Goal: Task Accomplishment & Management: Complete application form

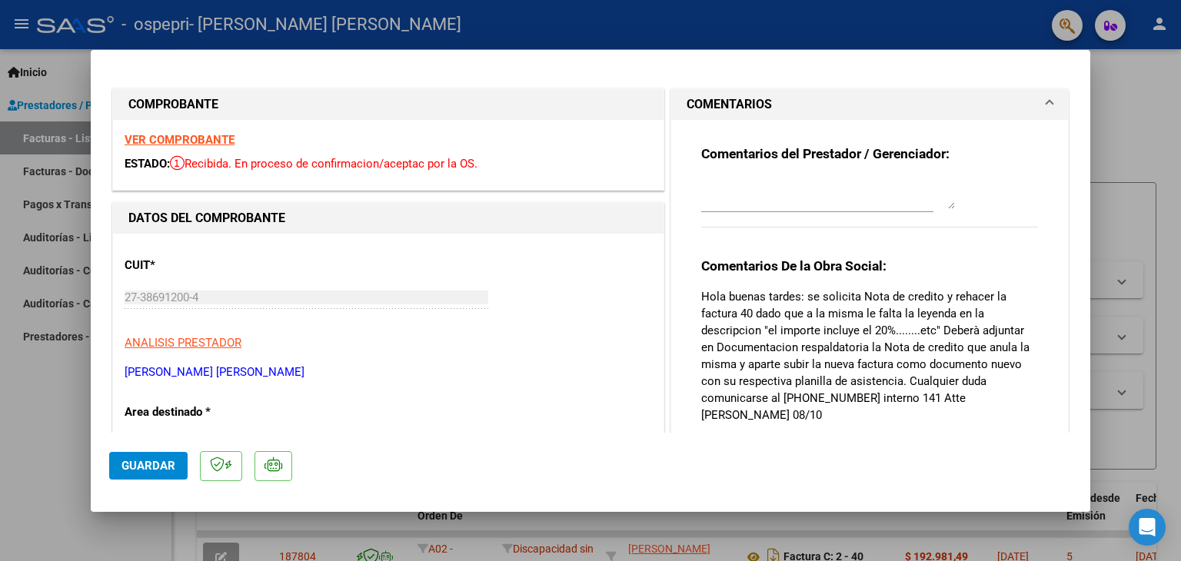
click at [204, 147] on div "VER COMPROBANTE ESTADO: Recibida. En proceso de confirmacion/aceptac por la OS." at bounding box center [388, 155] width 550 height 70
click at [197, 139] on strong "VER COMPROBANTE" at bounding box center [180, 140] width 110 height 14
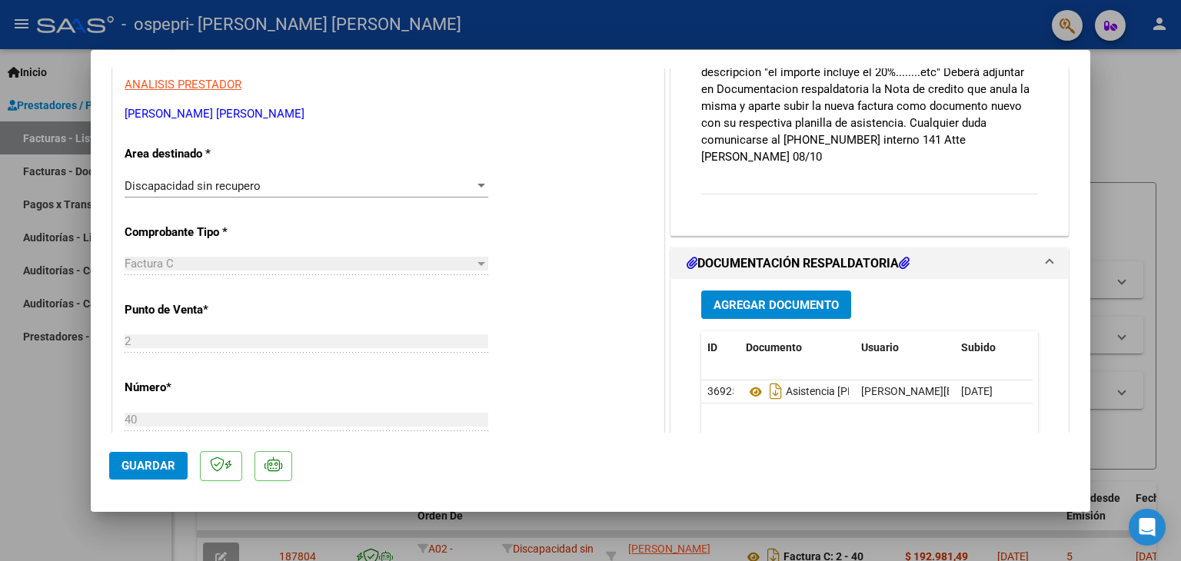
scroll to position [277, 0]
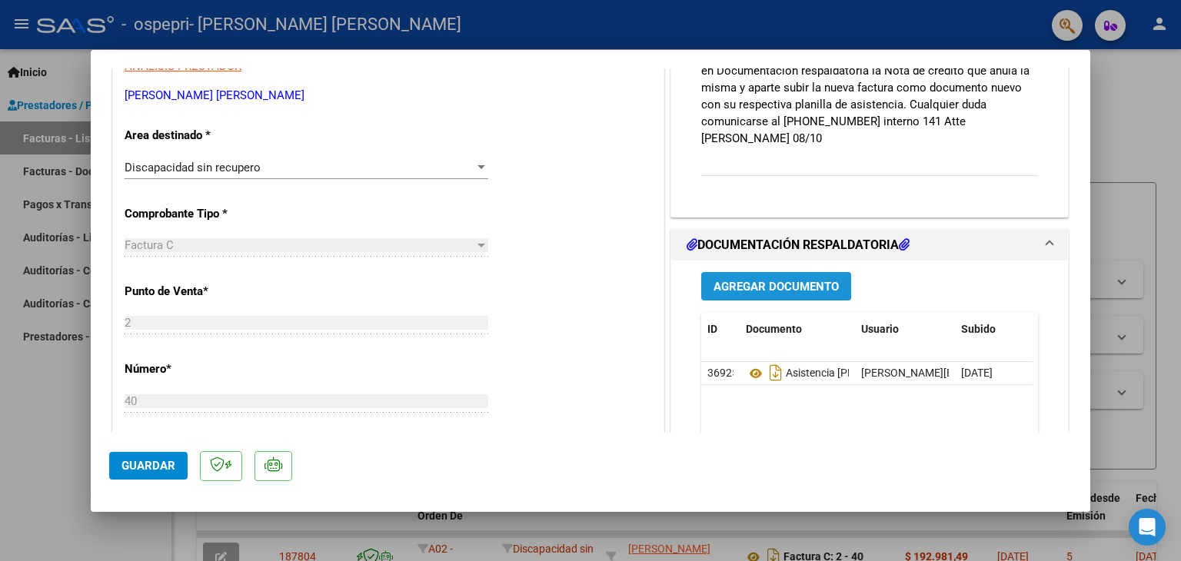
click at [773, 280] on span "Agregar Documento" at bounding box center [775, 287] width 125 height 14
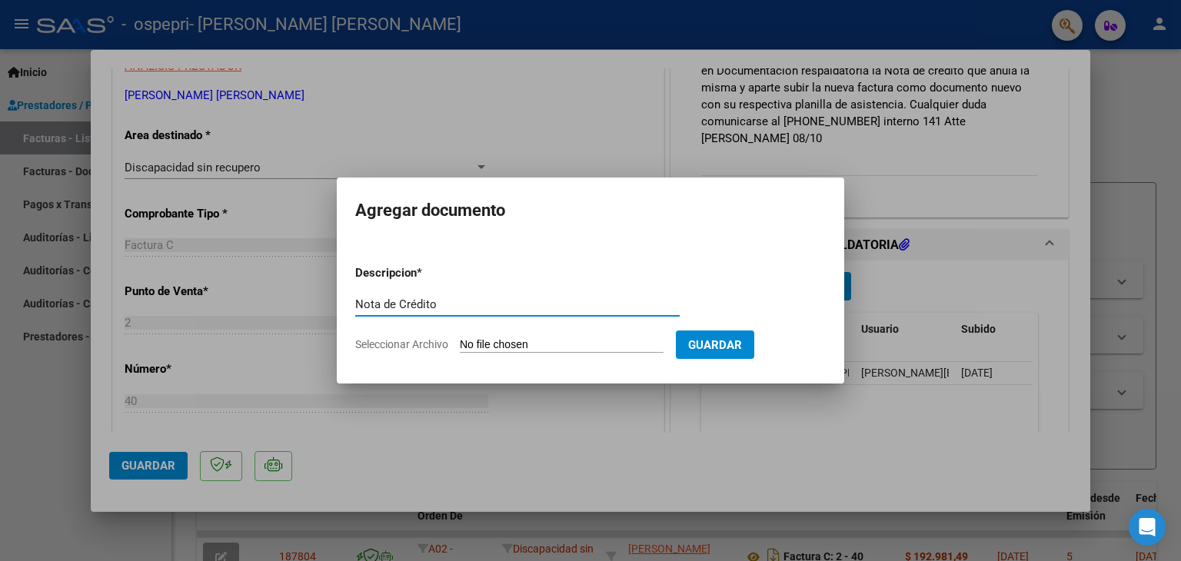
click at [404, 302] on input "Nota de Crédito" at bounding box center [517, 304] width 324 height 14
type input "Nota de crédito"
type input "C:\fakepath\27386912004_013_00002_00000003.pdf"
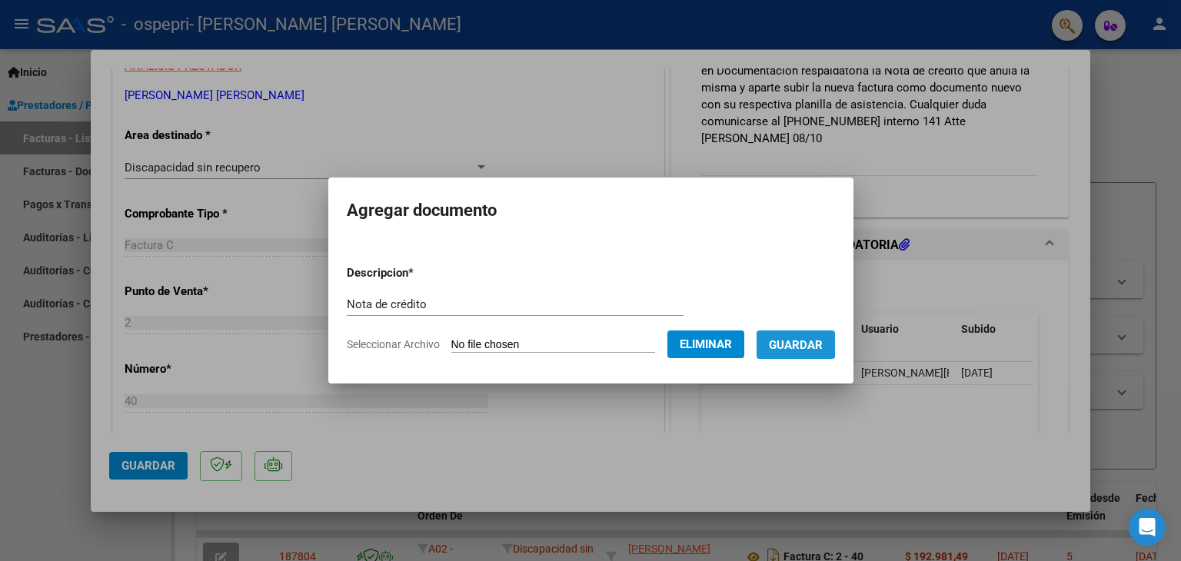
click at [810, 343] on span "Guardar" at bounding box center [796, 345] width 54 height 14
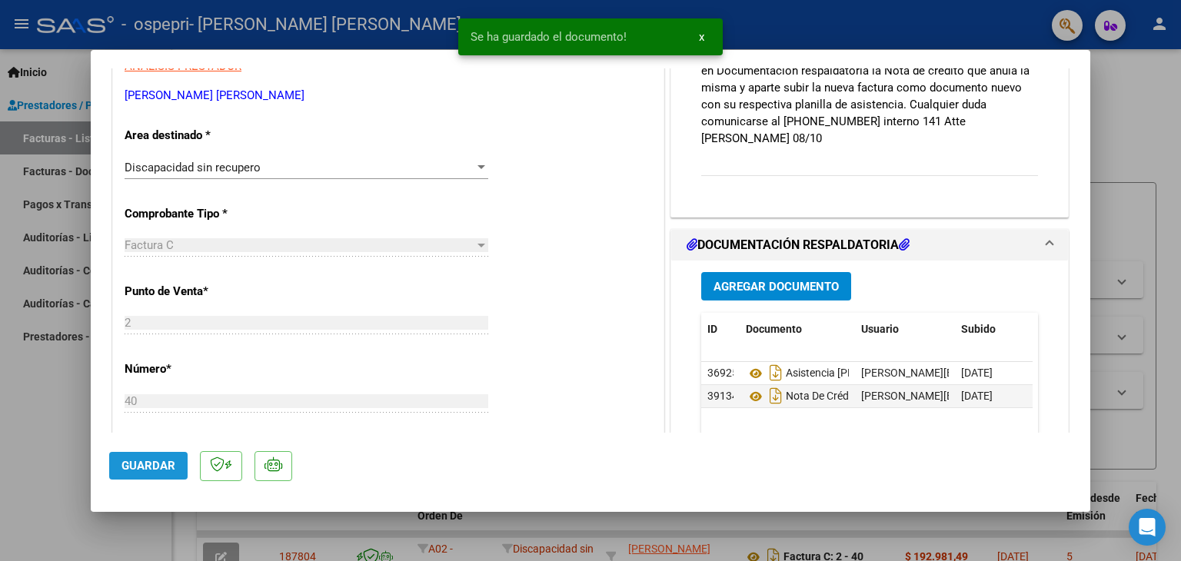
click at [155, 463] on span "Guardar" at bounding box center [148, 466] width 54 height 14
type input "$ 0,00"
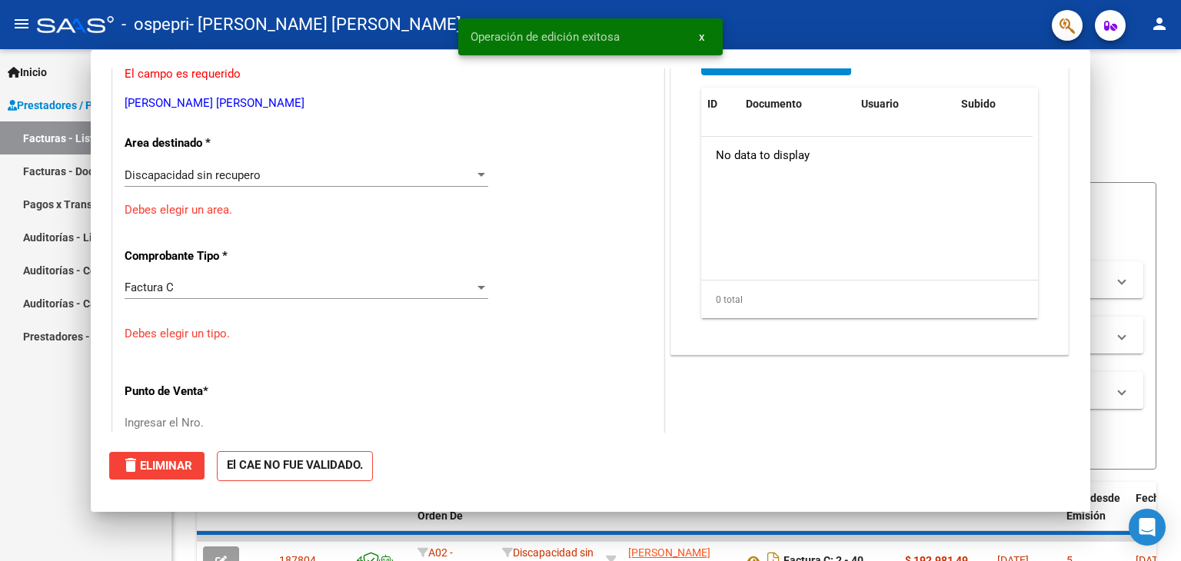
scroll to position [0, 0]
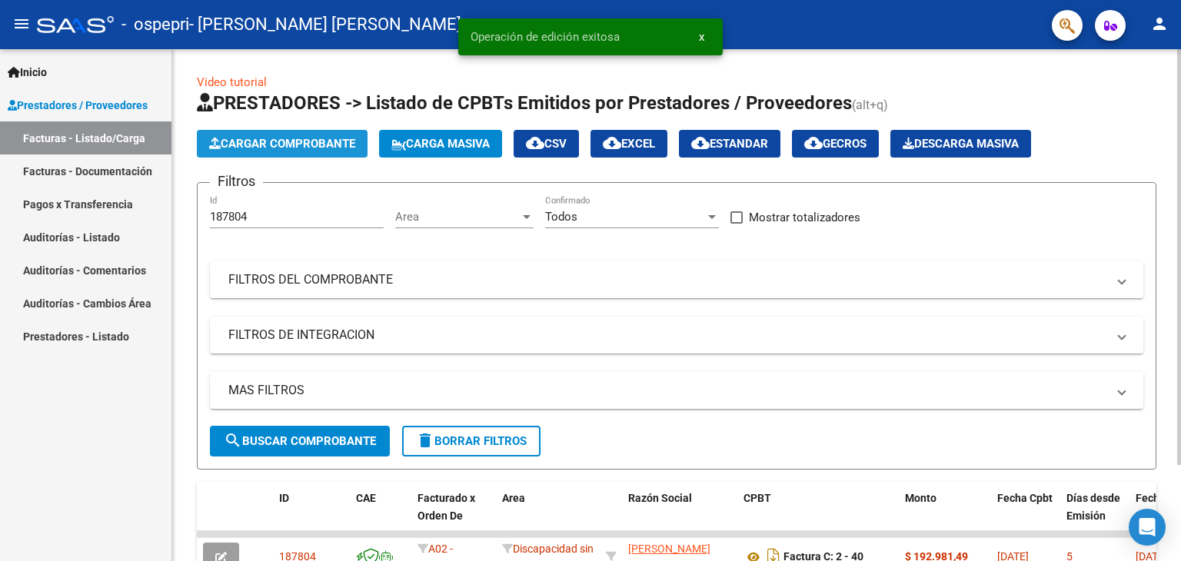
click at [253, 140] on span "Cargar Comprobante" at bounding box center [282, 144] width 146 height 14
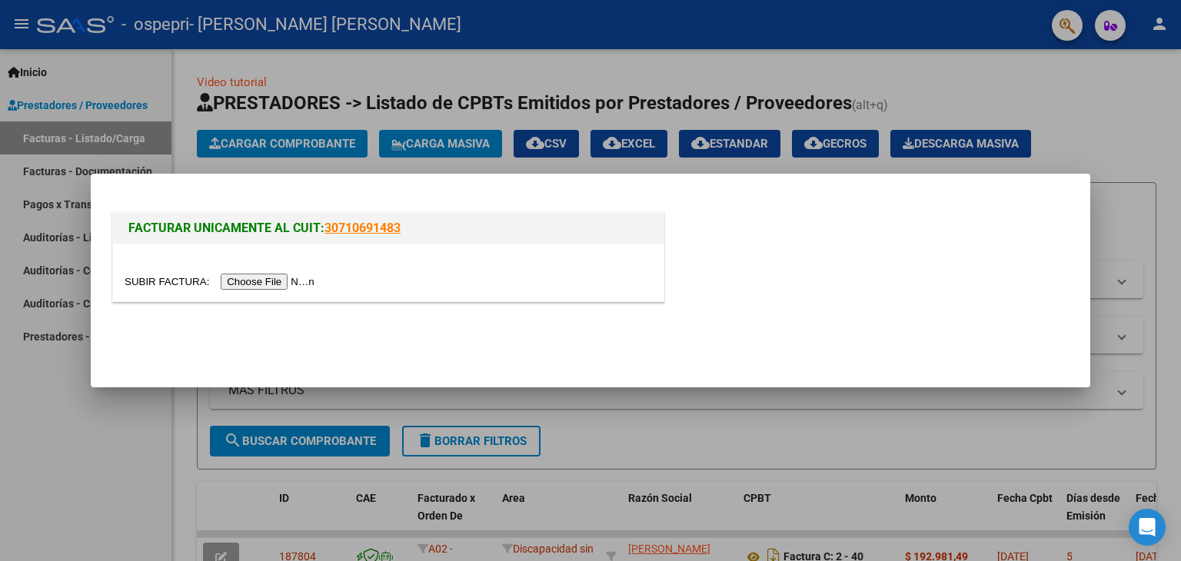
drag, startPoint x: 733, startPoint y: 81, endPoint x: 603, endPoint y: 161, distance: 152.1
click at [333, 263] on div "FACTURAR UNICAMENTE AL CUIT: 30710691483" at bounding box center [590, 280] width 1181 height 561
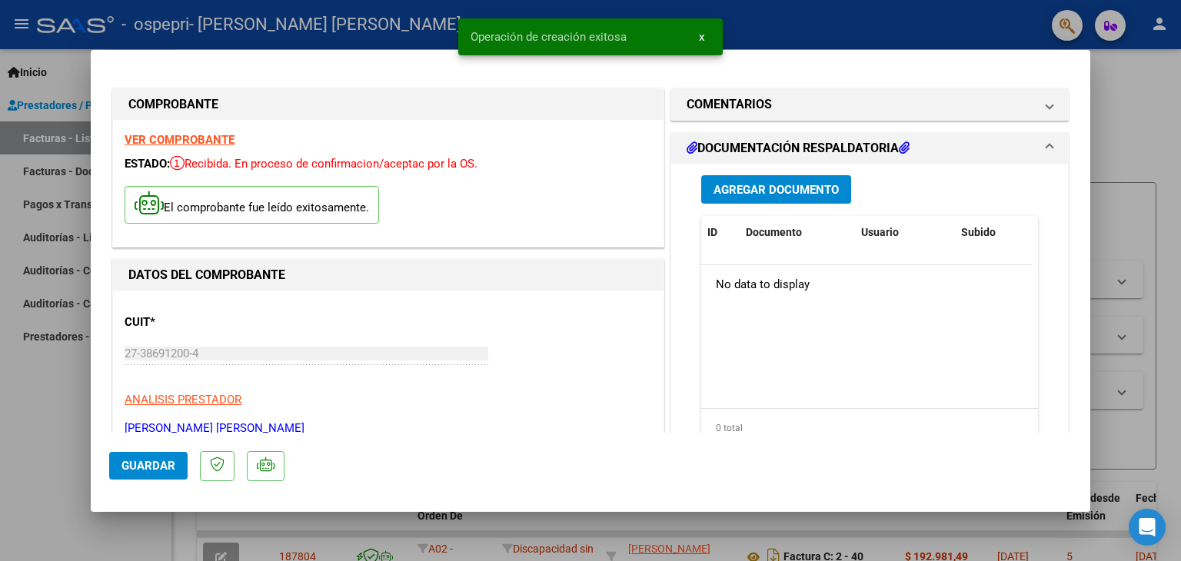
click at [1173, 97] on div at bounding box center [590, 280] width 1181 height 561
type input "$ 0,00"
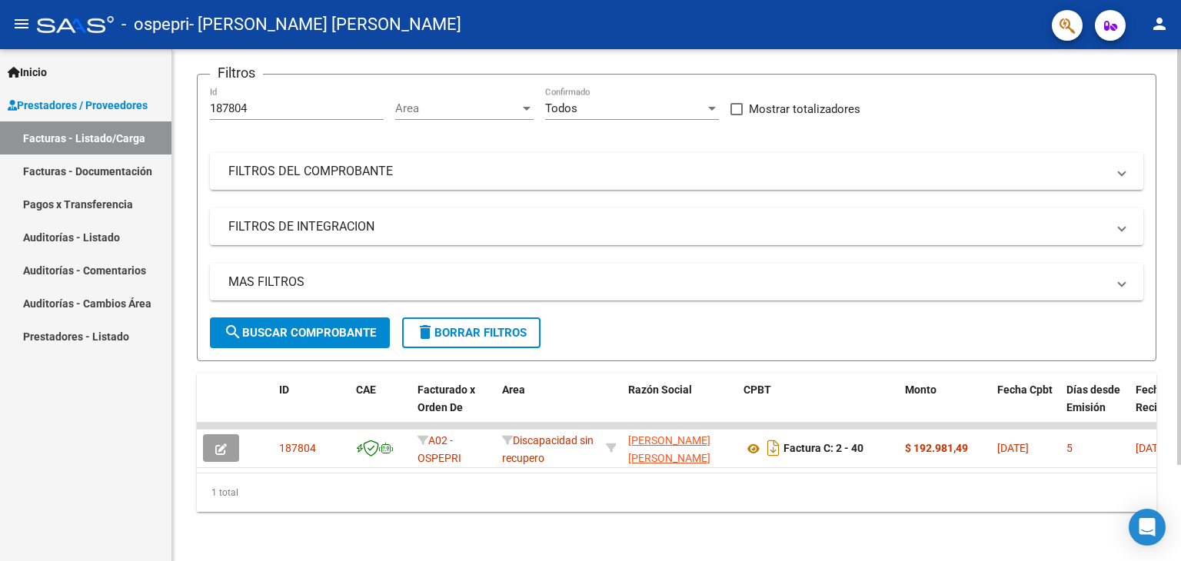
scroll to position [118, 0]
click at [1180, 430] on div at bounding box center [1179, 353] width 4 height 416
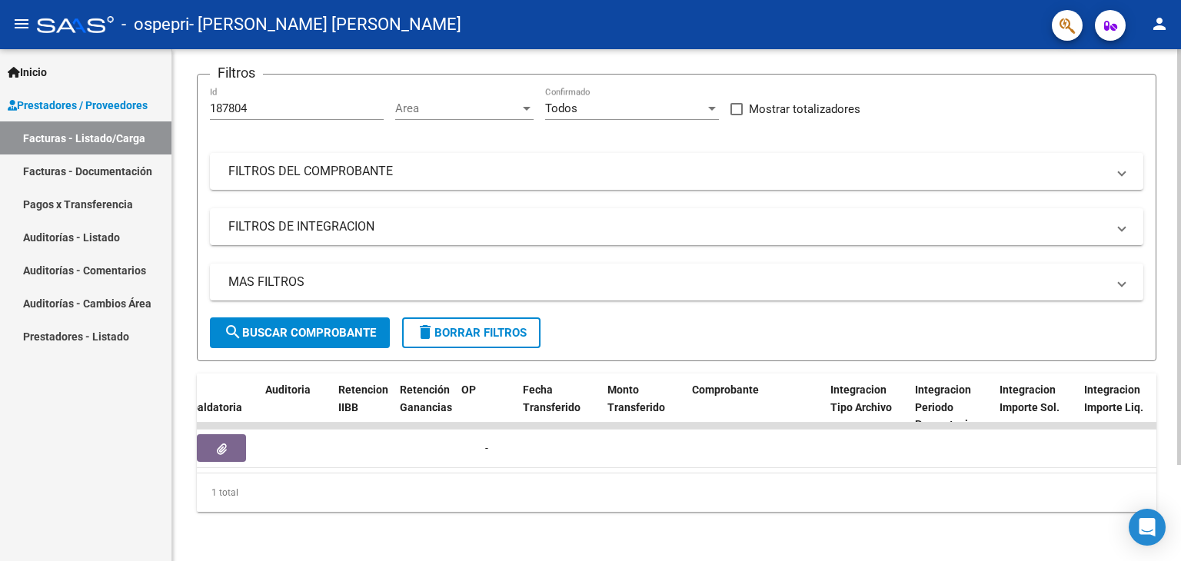
scroll to position [0, 1033]
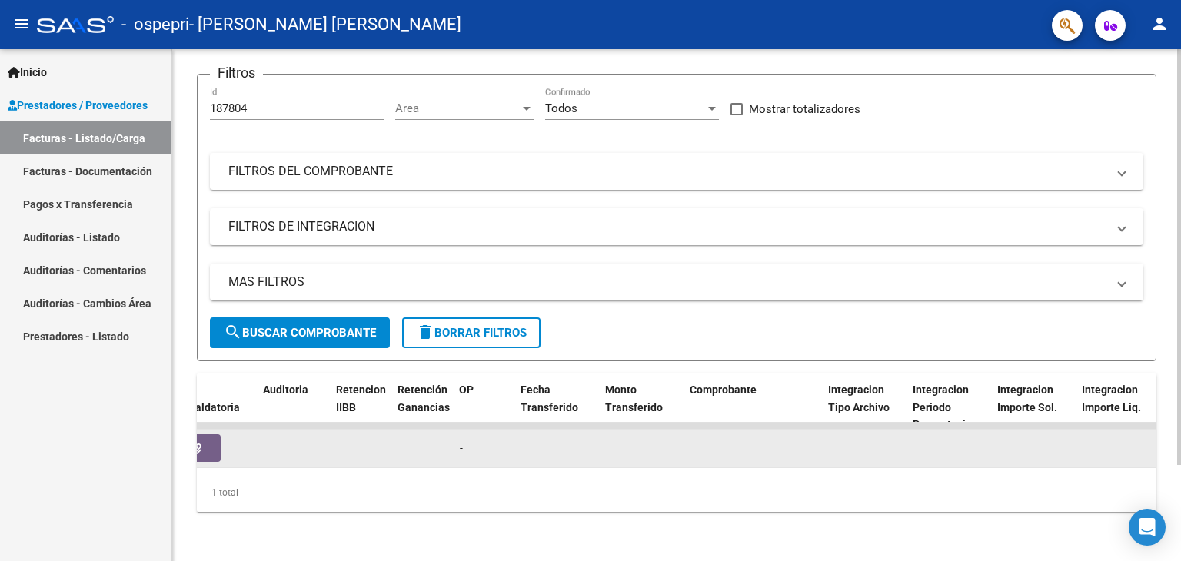
click at [417, 430] on datatable-body-cell at bounding box center [422, 449] width 61 height 38
click at [450, 435] on datatable-body-cell at bounding box center [422, 449] width 61 height 38
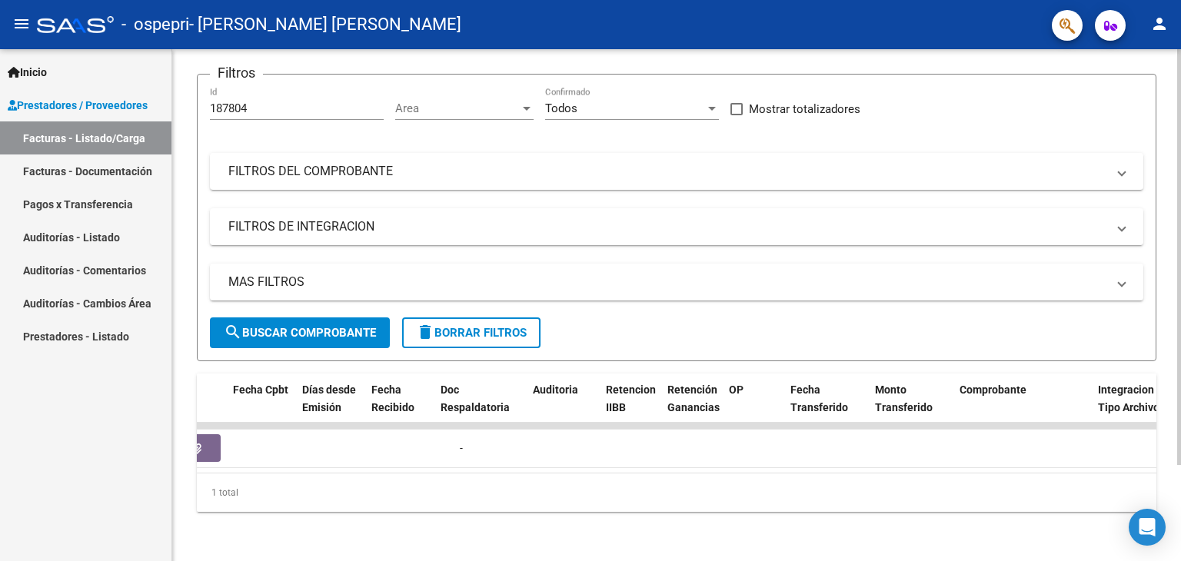
scroll to position [0, 0]
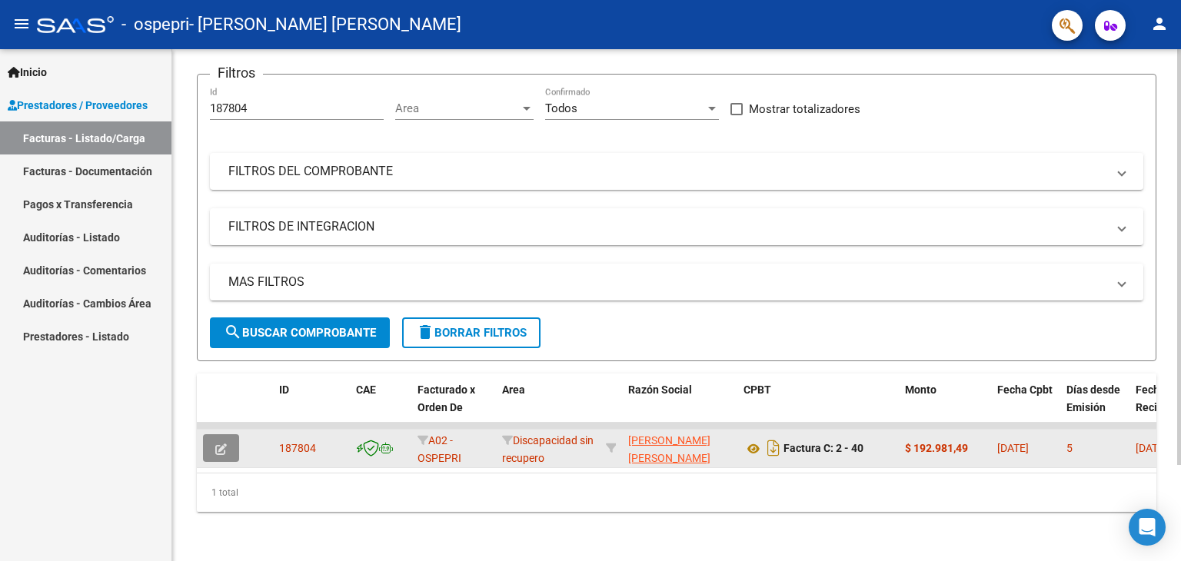
click at [217, 443] on icon "button" at bounding box center [221, 449] width 12 height 12
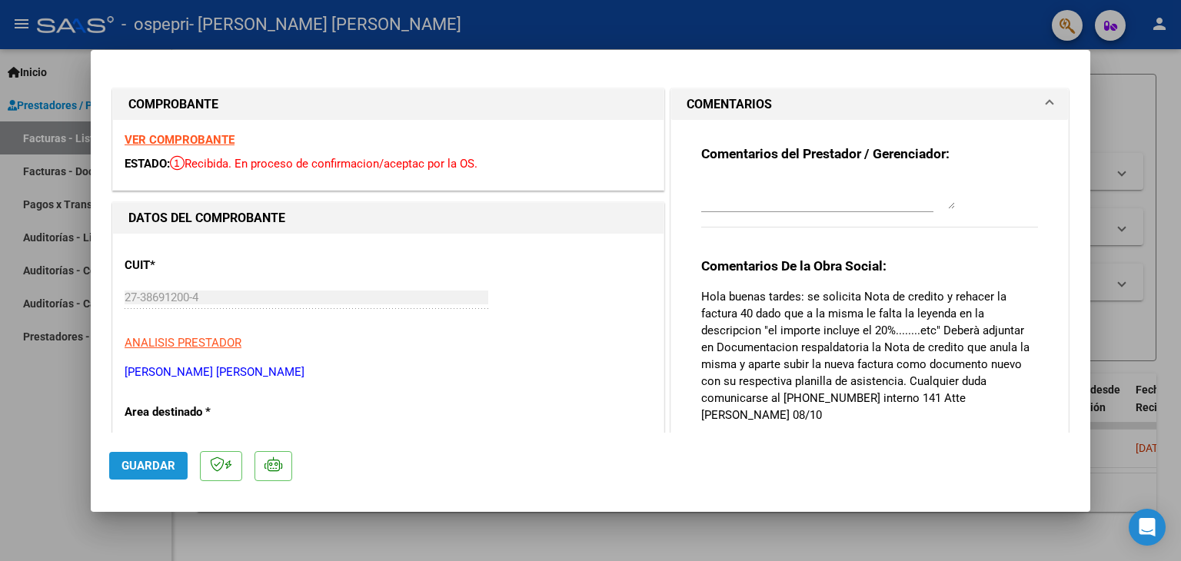
click at [160, 463] on span "Guardar" at bounding box center [148, 466] width 54 height 14
click at [235, 532] on div at bounding box center [590, 280] width 1181 height 561
type input "$ 0,00"
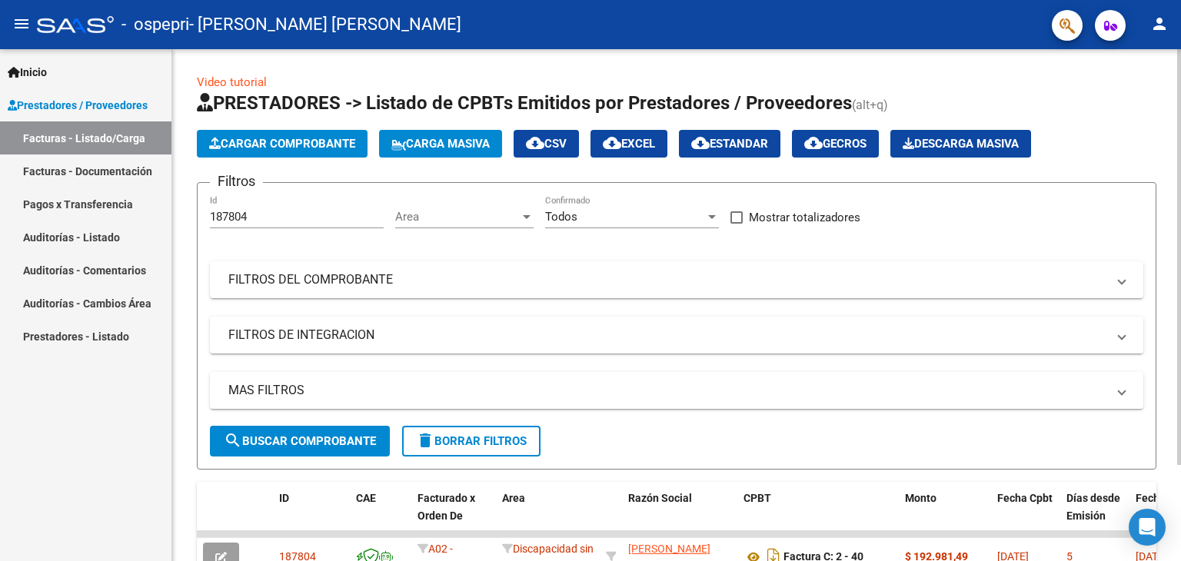
click at [1178, 87] on div at bounding box center [1179, 257] width 4 height 416
click at [352, 149] on span "Cargar Comprobante" at bounding box center [282, 144] width 146 height 14
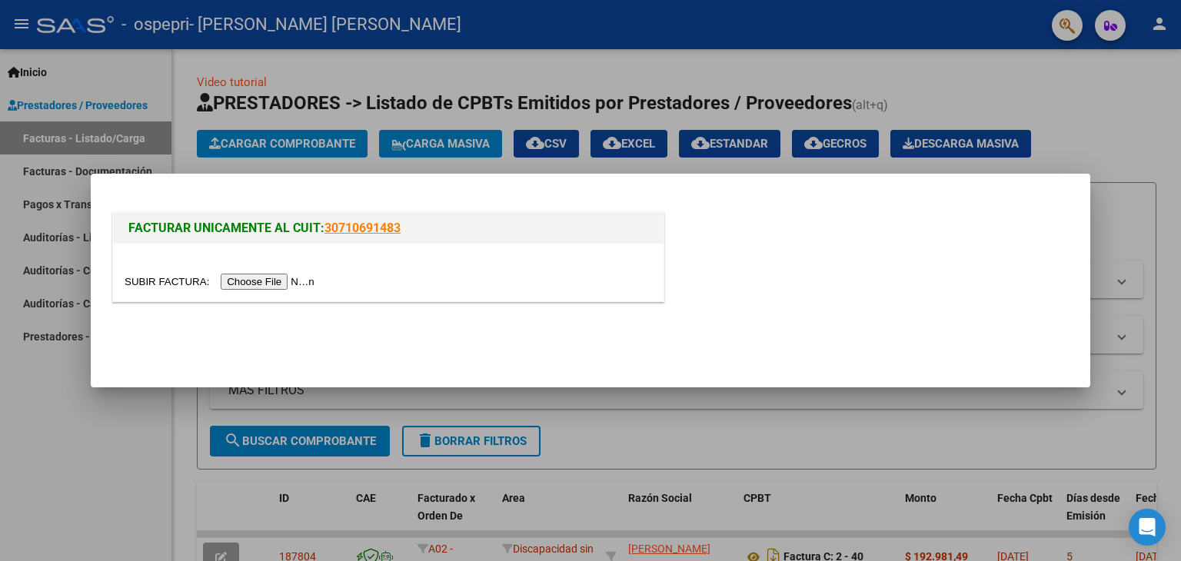
drag, startPoint x: 541, startPoint y: 203, endPoint x: 1133, endPoint y: -2, distance: 626.1
click at [1133, 0] on html "menu - ospepri - [PERSON_NAME] [PERSON_NAME] person Inicio Instructivos Contact…" at bounding box center [590, 280] width 1181 height 561
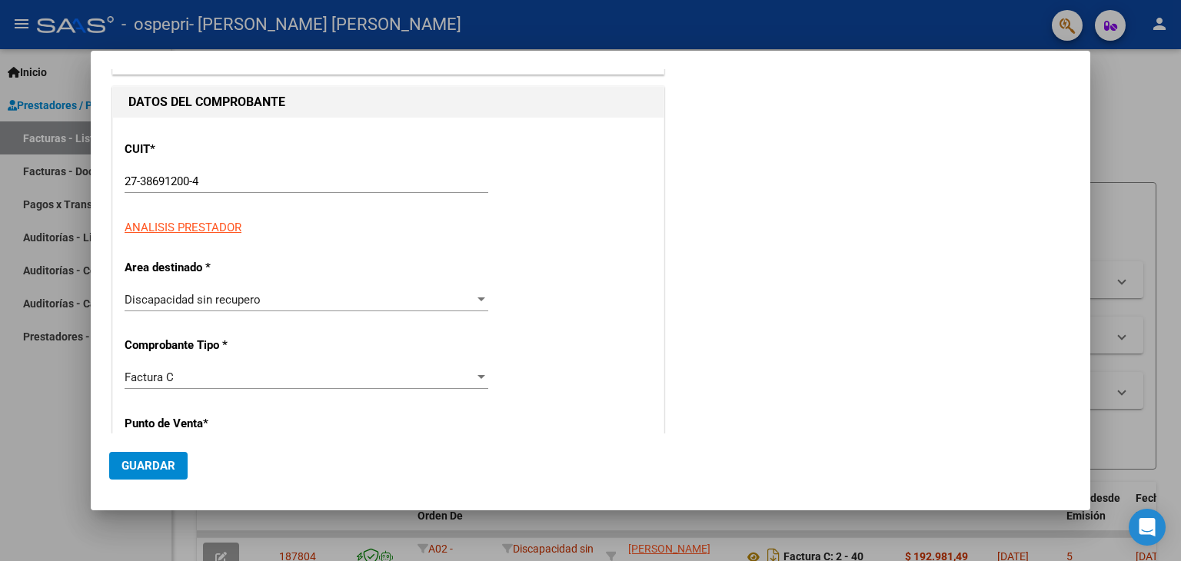
scroll to position [154, 0]
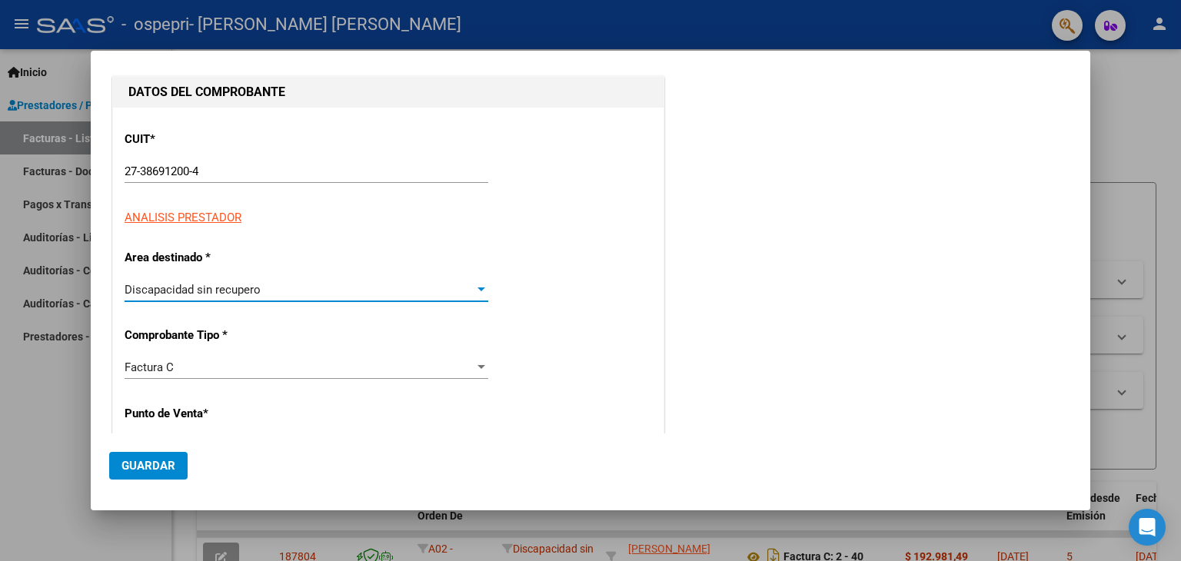
click at [460, 289] on div "Discapacidad sin recupero" at bounding box center [300, 290] width 350 height 14
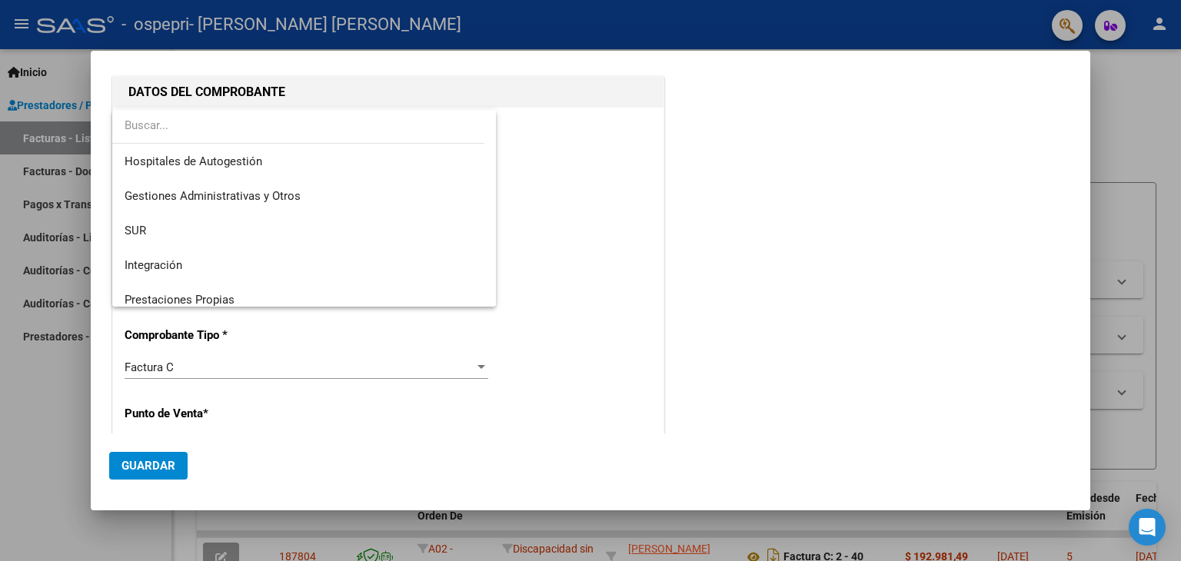
scroll to position [114, 0]
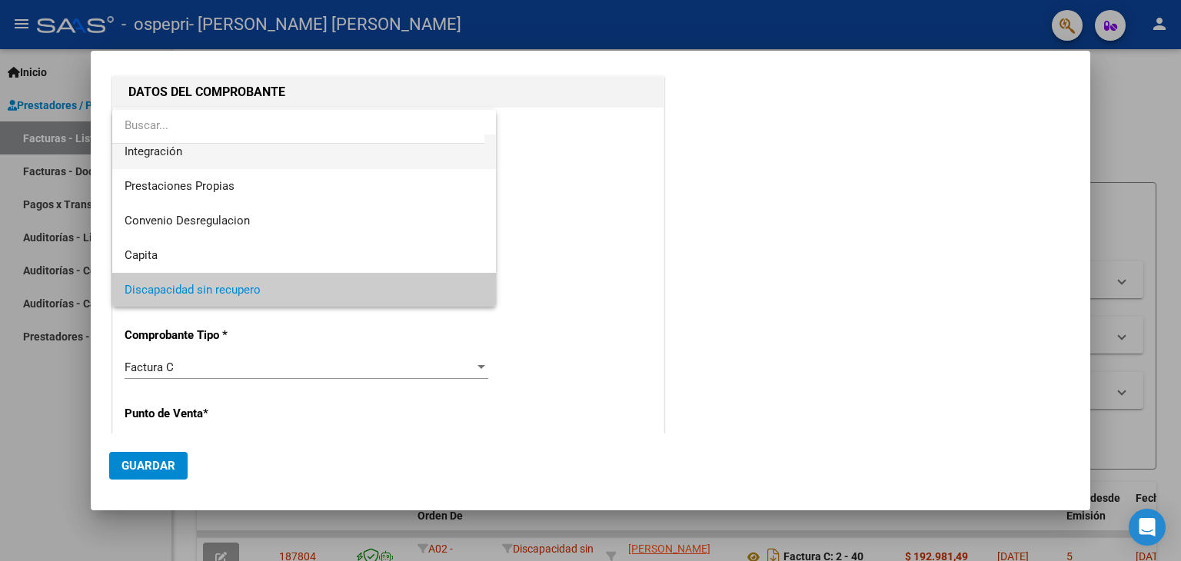
click at [345, 149] on span "Integración" at bounding box center [305, 151] width 360 height 35
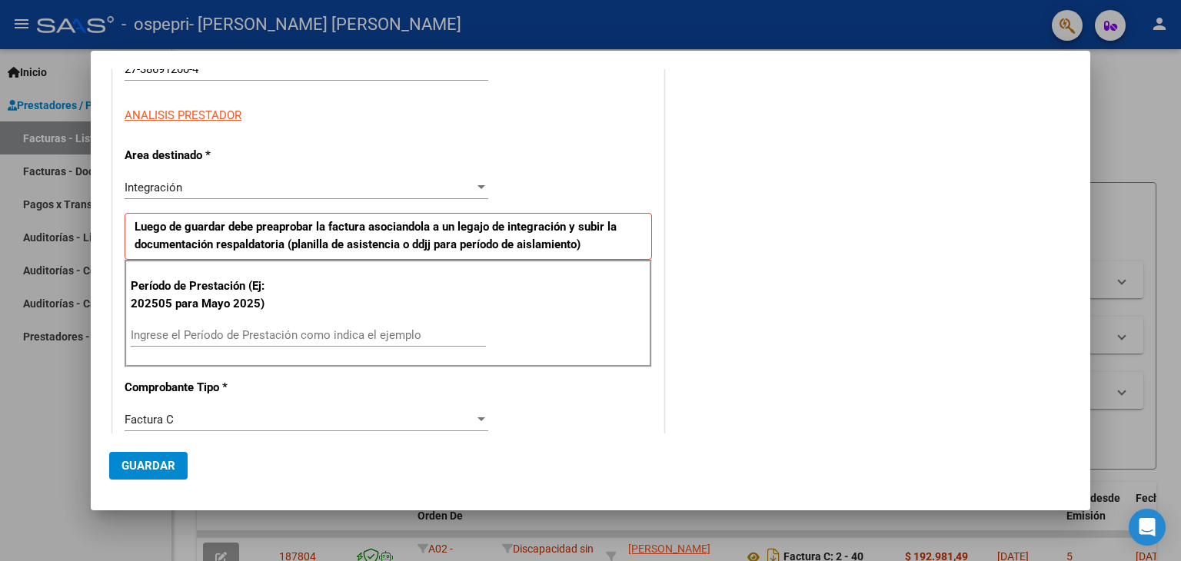
scroll to position [307, 0]
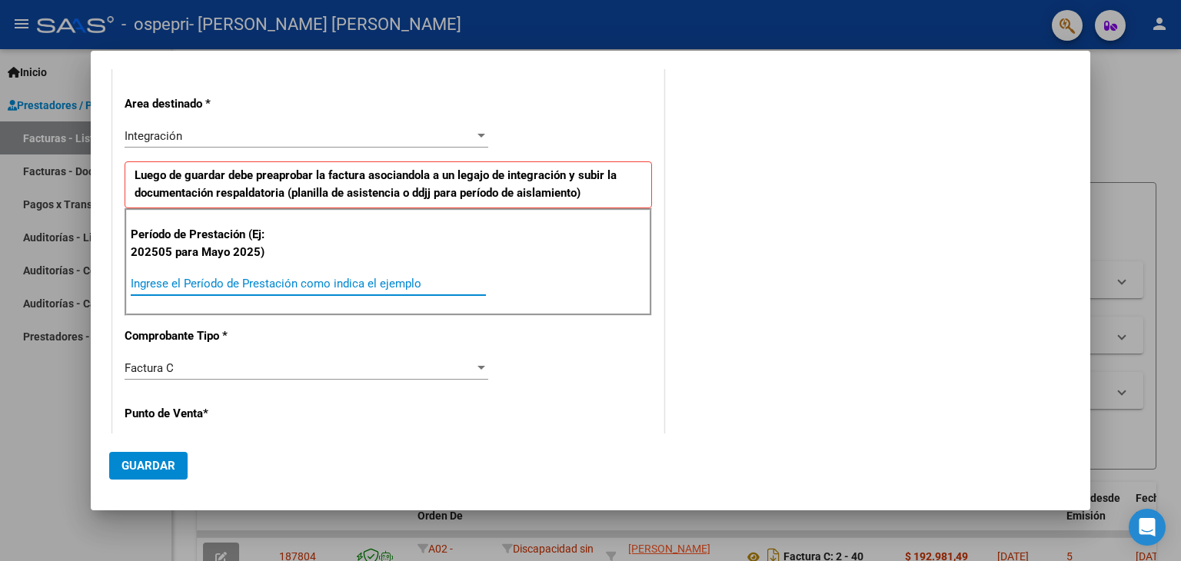
click at [323, 277] on input "Ingrese el Período de Prestación como indica el ejemplo" at bounding box center [308, 284] width 355 height 14
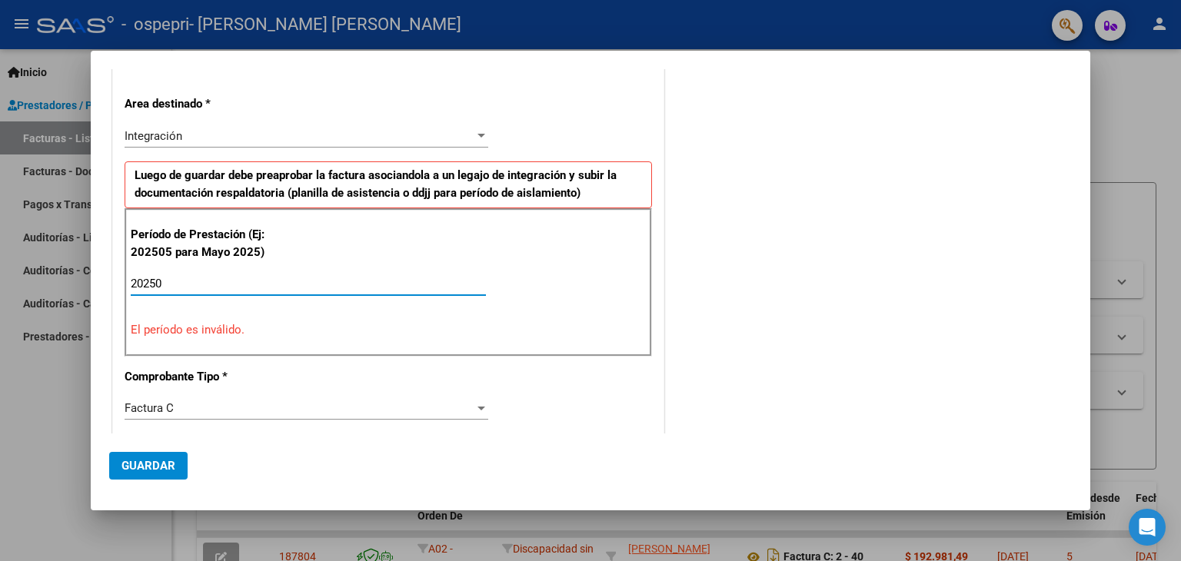
type input "202509"
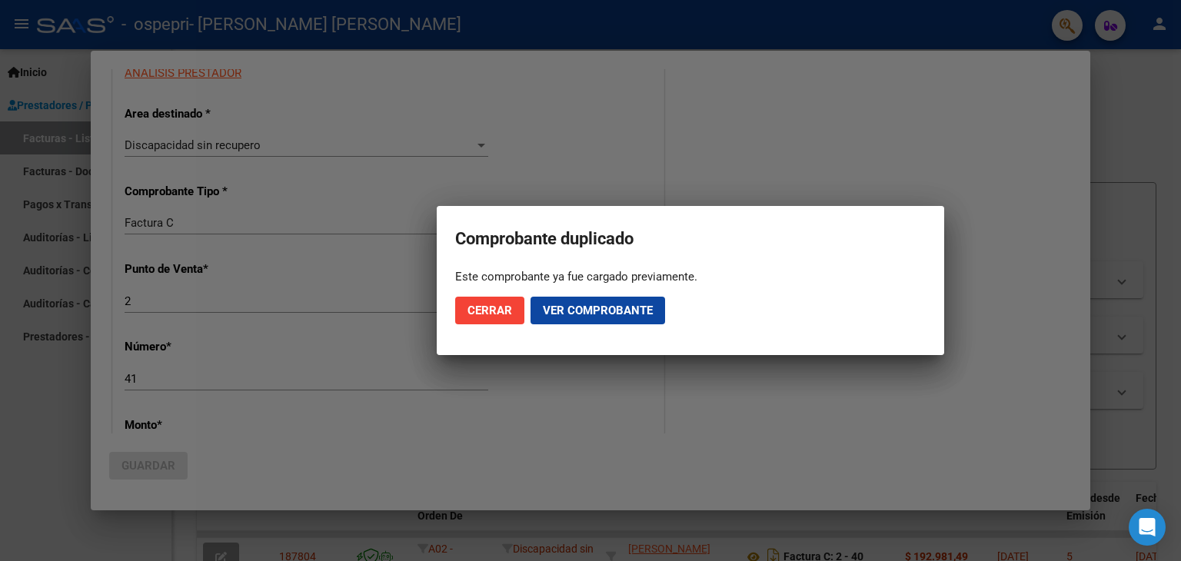
scroll to position [317, 0]
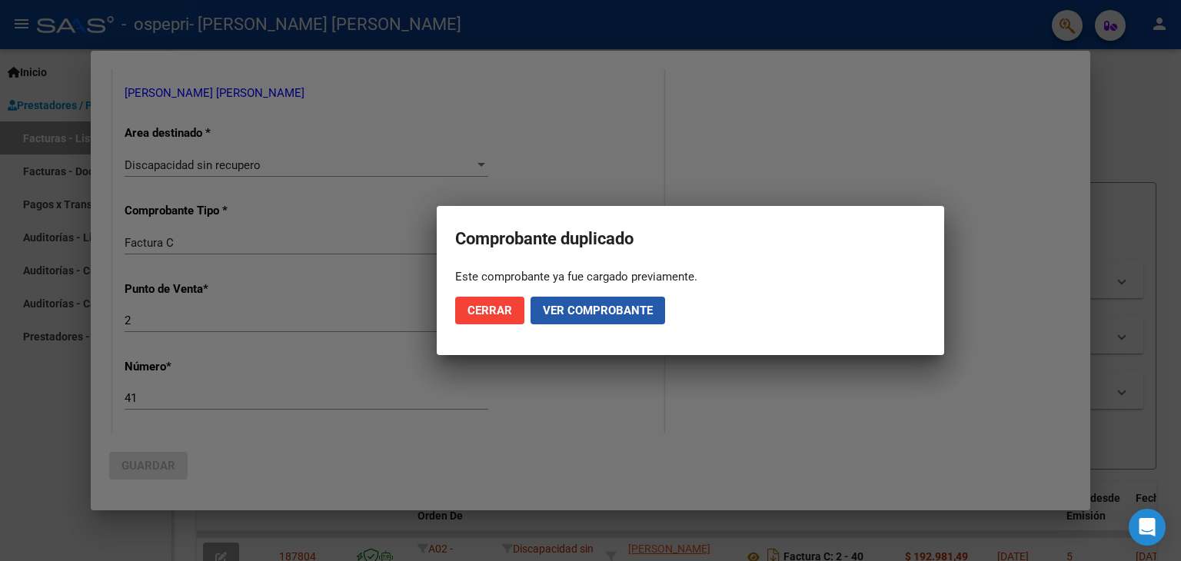
click at [552, 314] on span "Ver comprobante" at bounding box center [598, 311] width 110 height 14
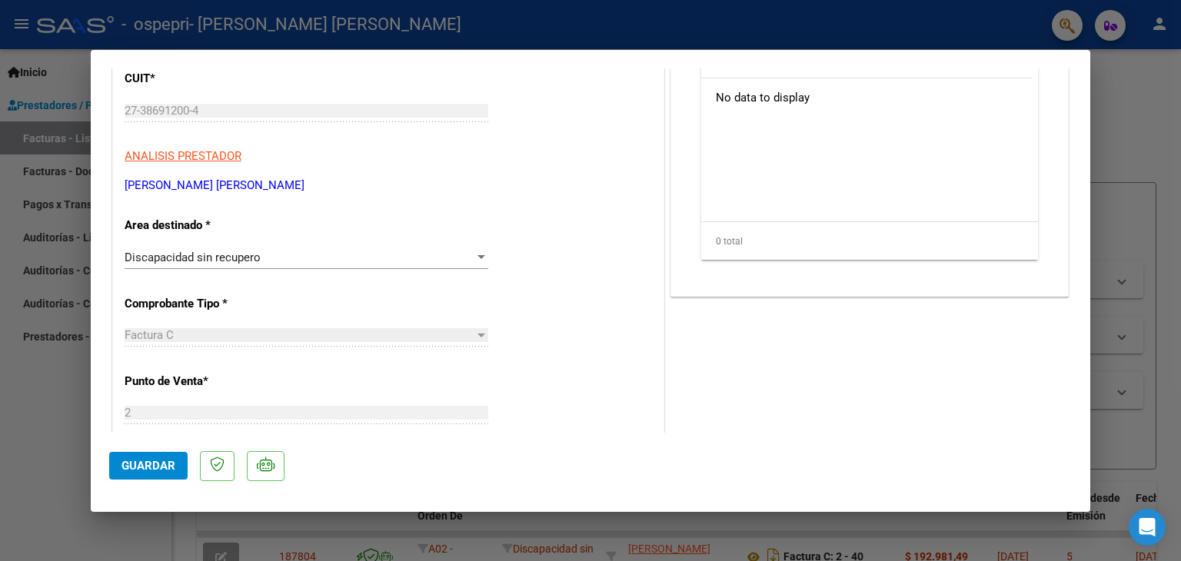
scroll to position [215, 0]
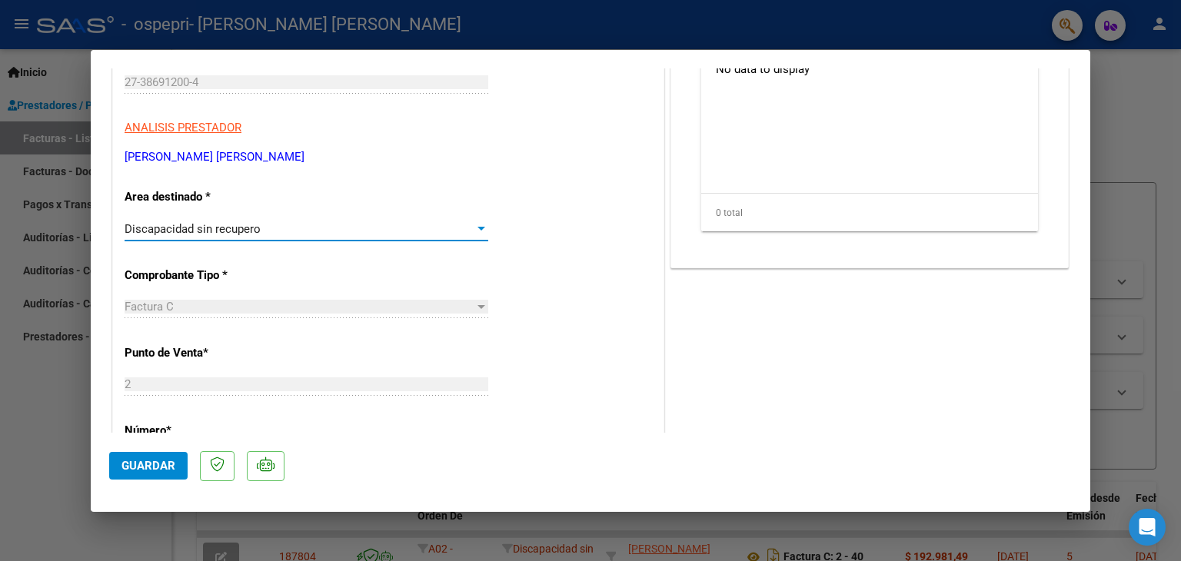
click at [438, 223] on div "Discapacidad sin recupero" at bounding box center [300, 229] width 350 height 14
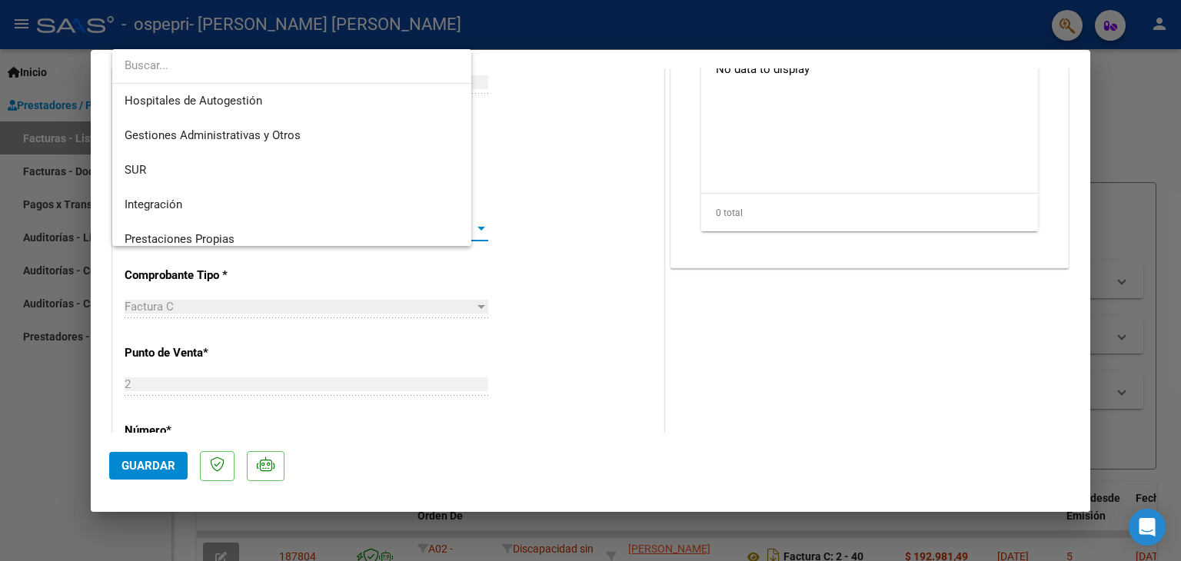
scroll to position [114, 0]
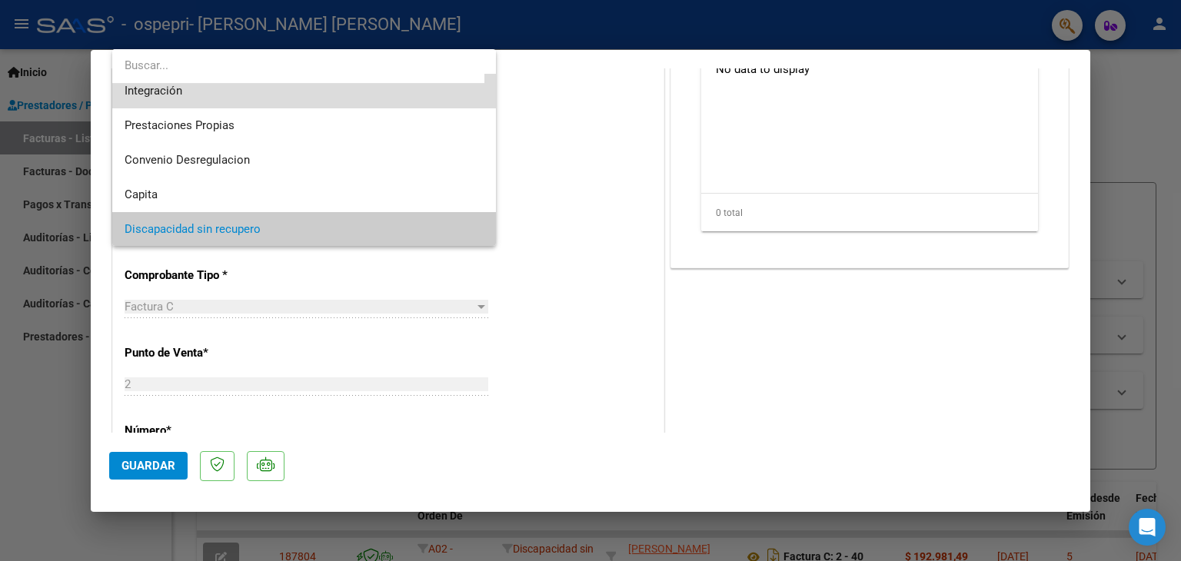
click at [390, 90] on span "Integración" at bounding box center [305, 91] width 360 height 35
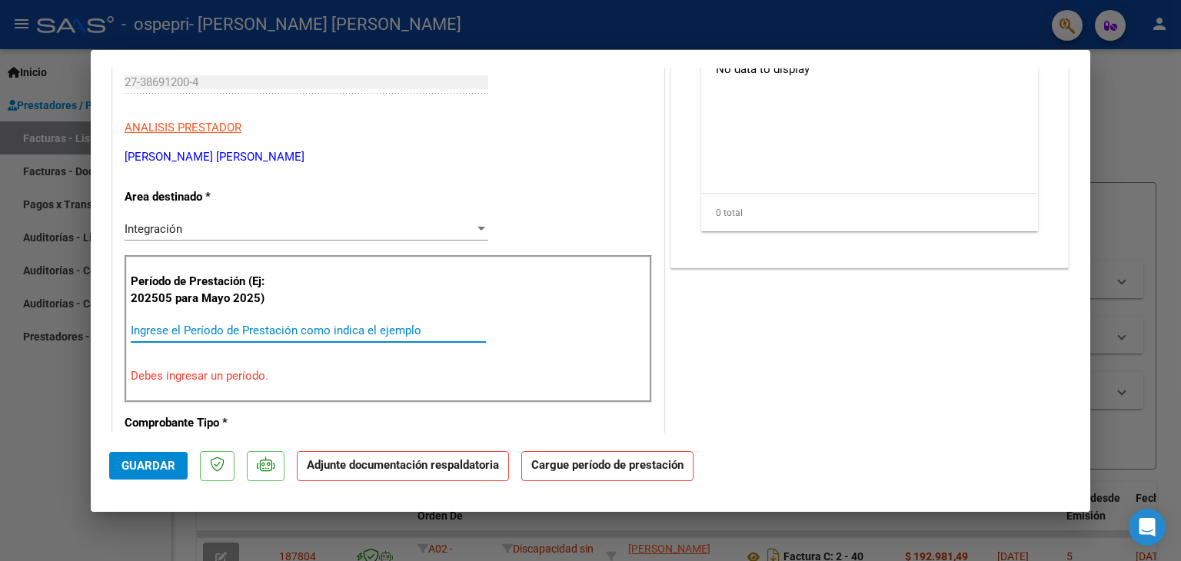
click at [405, 328] on input "Ingrese el Período de Prestación como indica el ejemplo" at bounding box center [308, 331] width 355 height 14
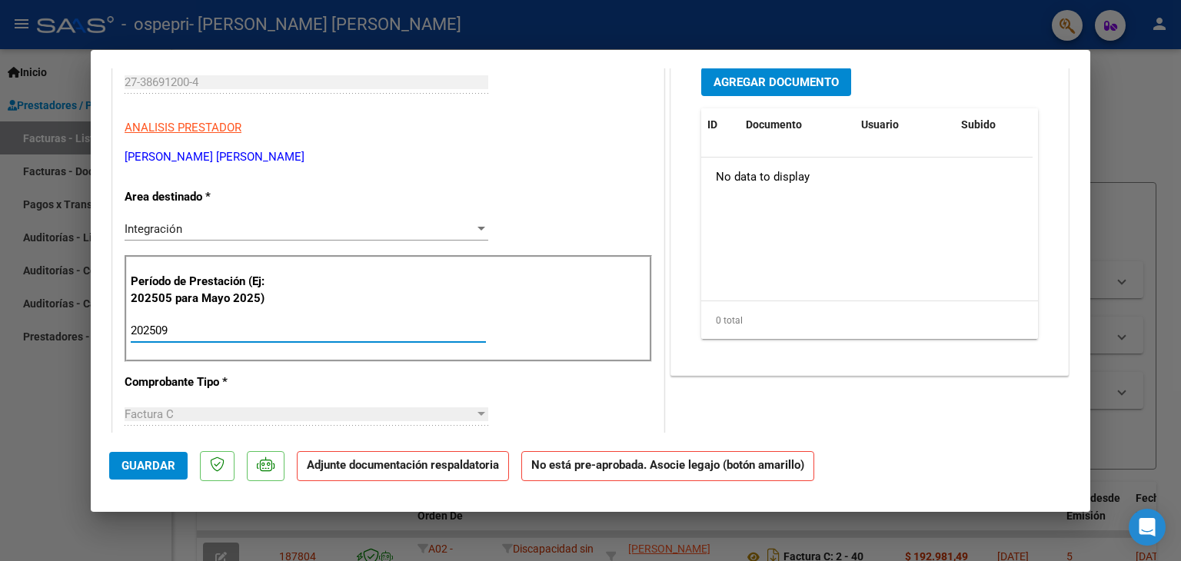
type input "202509"
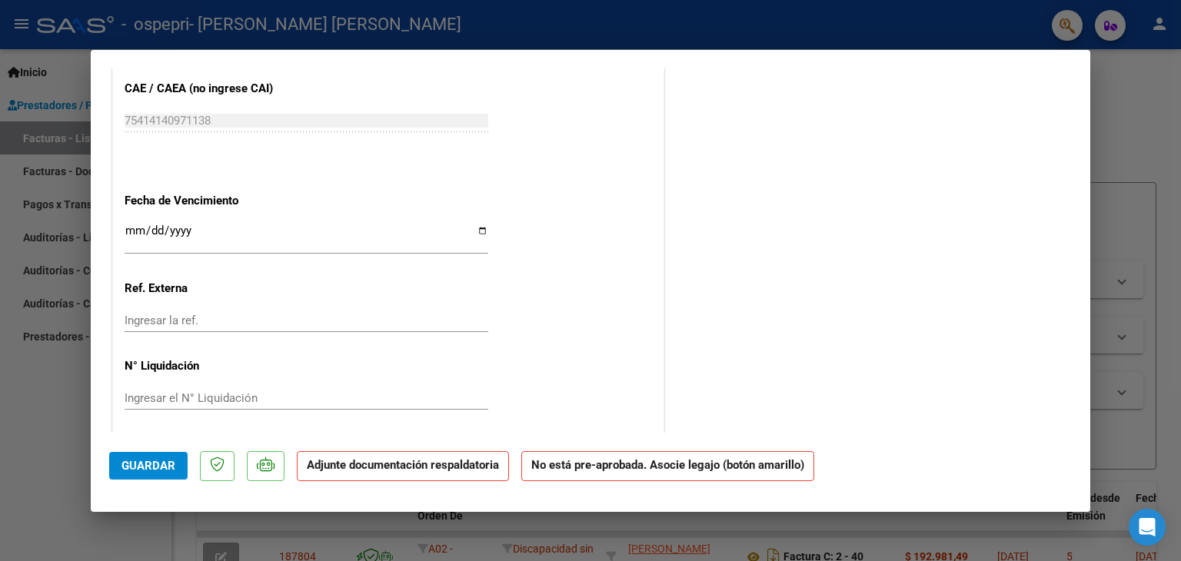
scroll to position [912, 0]
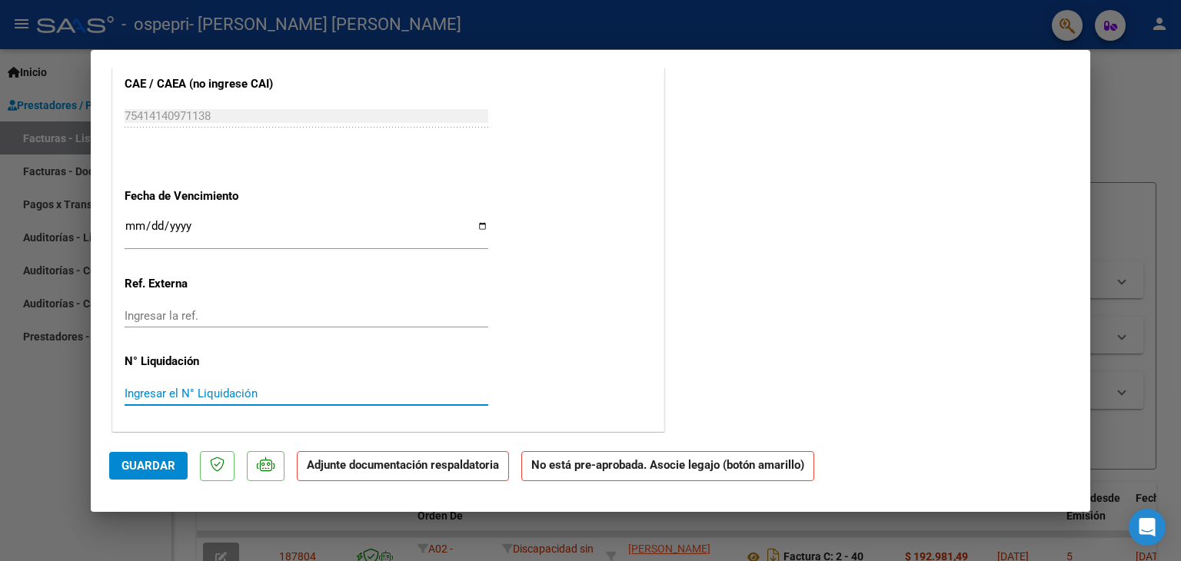
click at [455, 393] on input "Ingresar el N° Liquidación" at bounding box center [307, 394] width 364 height 14
type input "277991"
drag, startPoint x: 1074, startPoint y: 294, endPoint x: 1054, endPoint y: 184, distance: 110.9
click at [1054, 184] on mat-dialog-content "COMPROBANTE VER COMPROBANTE ESTADO: Recibida. En proceso de confirmacion/acepta…" at bounding box center [590, 250] width 999 height 365
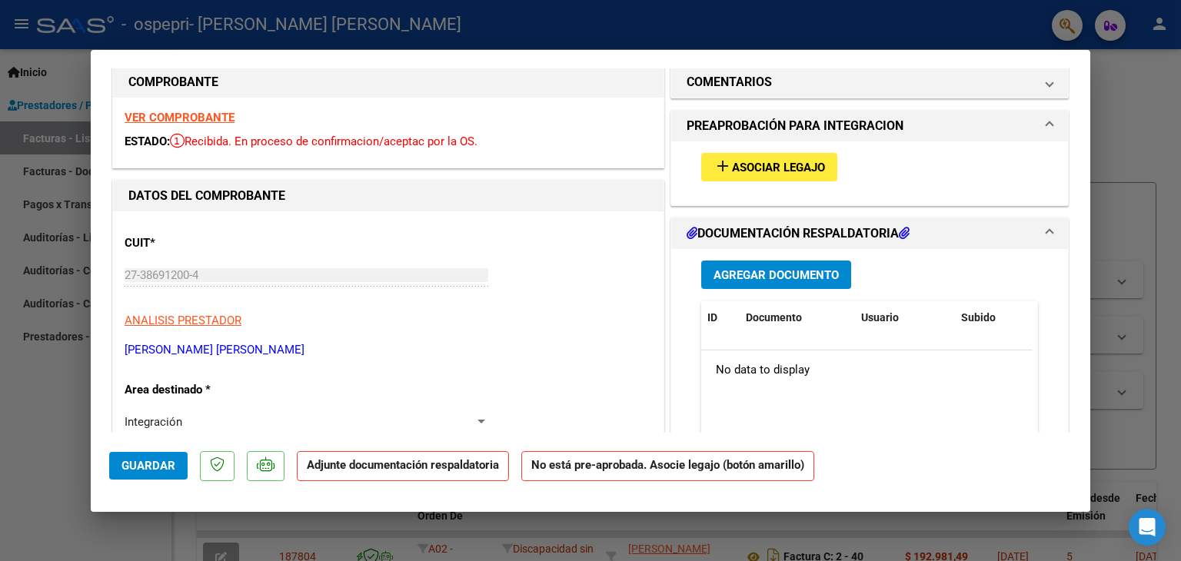
scroll to position [0, 0]
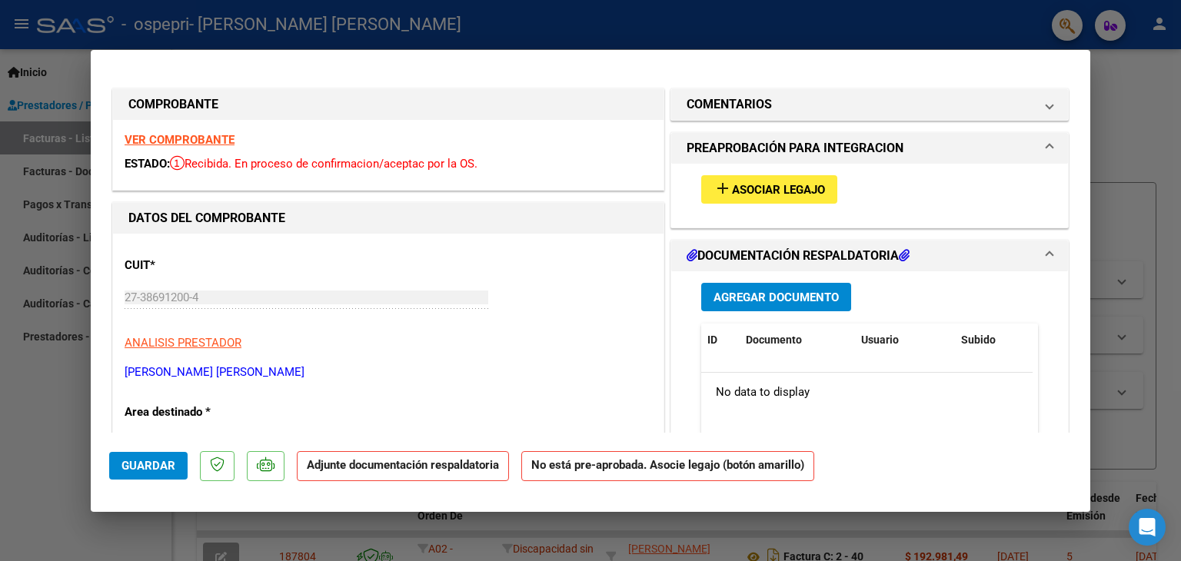
click at [791, 183] on span "Asociar Legajo" at bounding box center [778, 190] width 93 height 14
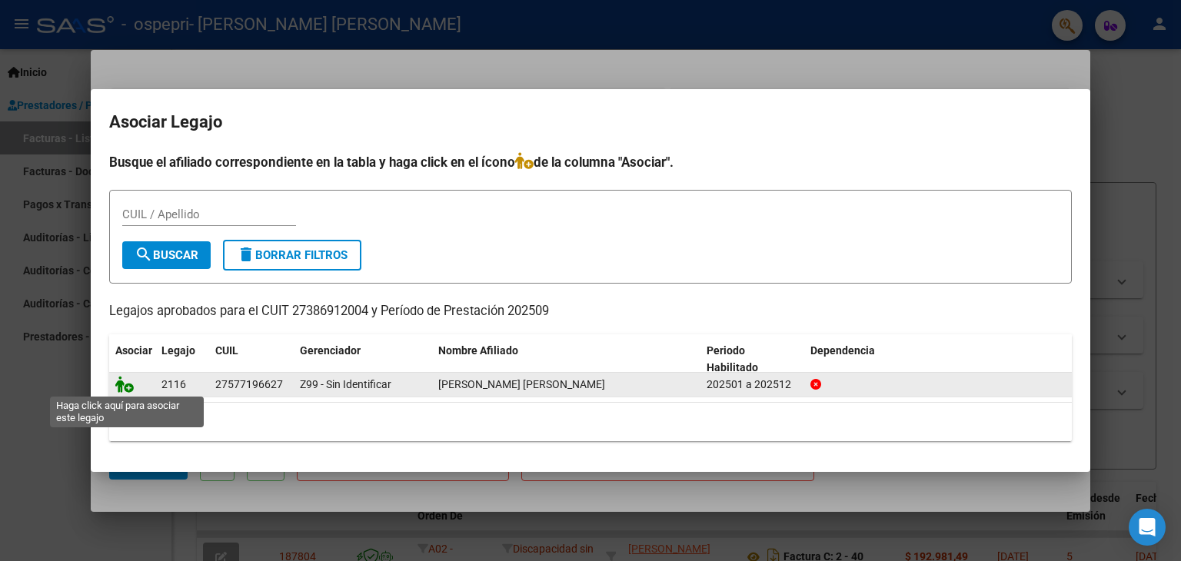
click at [117, 387] on icon at bounding box center [124, 384] width 18 height 17
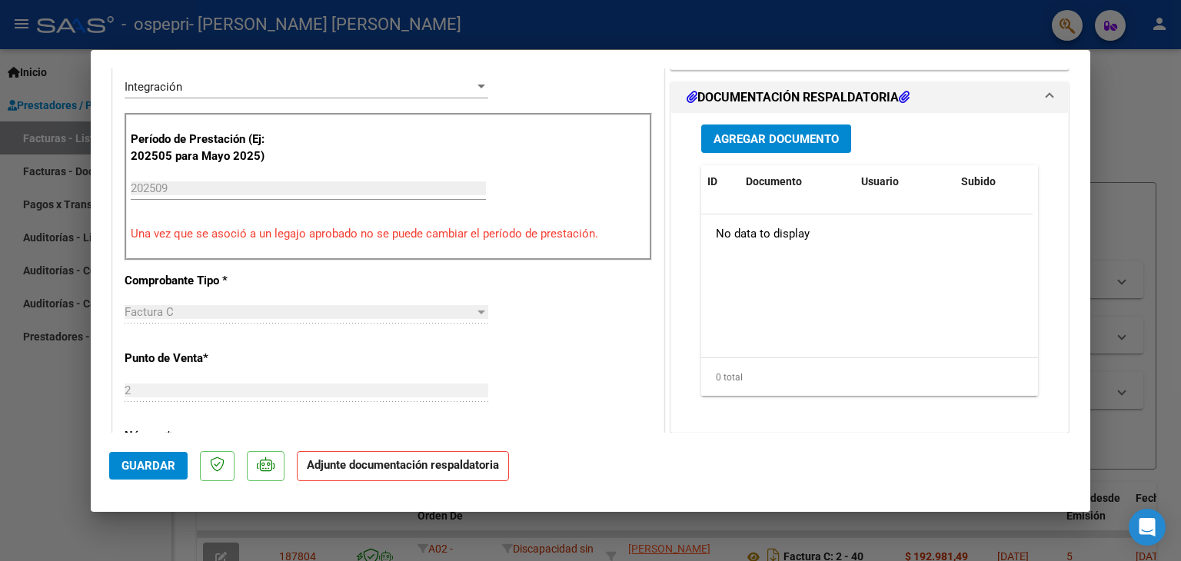
scroll to position [375, 0]
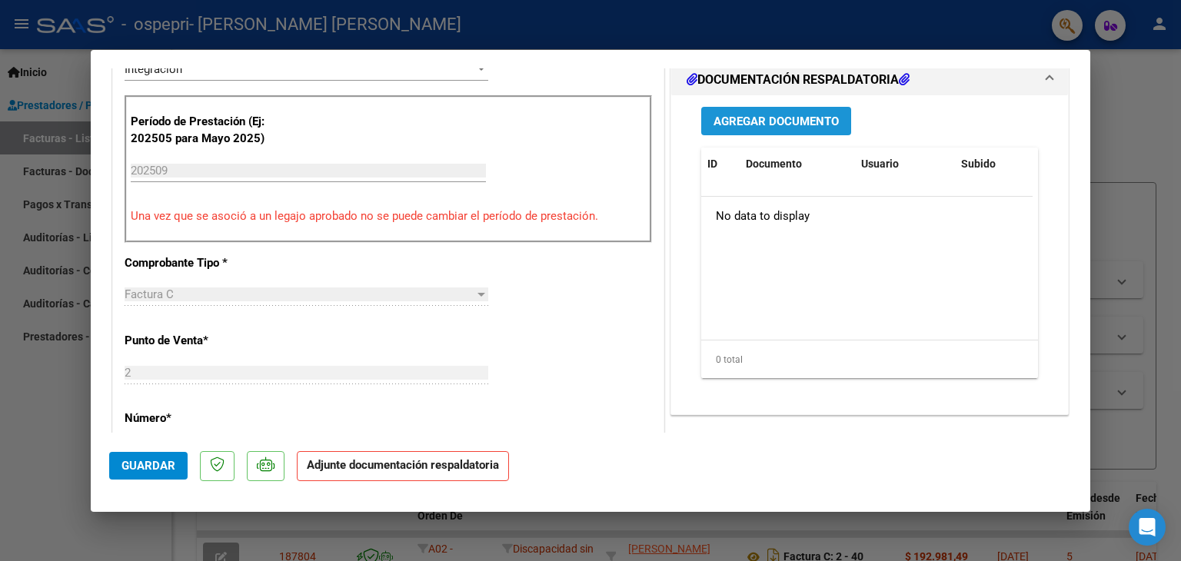
click at [785, 118] on span "Agregar Documento" at bounding box center [775, 122] width 125 height 14
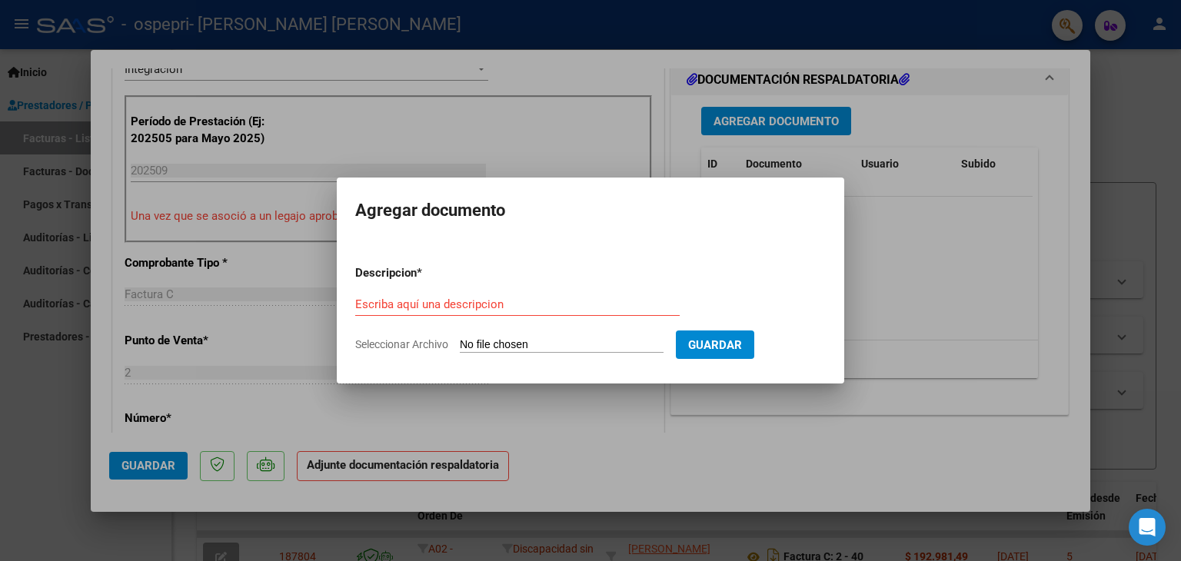
click at [785, 118] on div at bounding box center [590, 280] width 1181 height 561
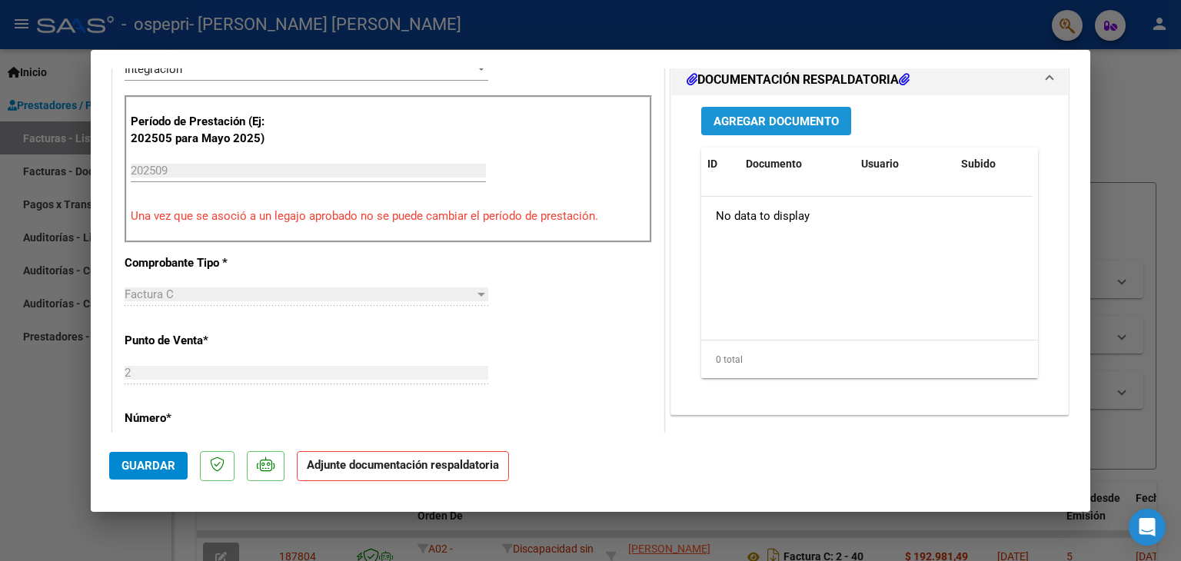
click at [781, 118] on span "Agregar Documento" at bounding box center [775, 122] width 125 height 14
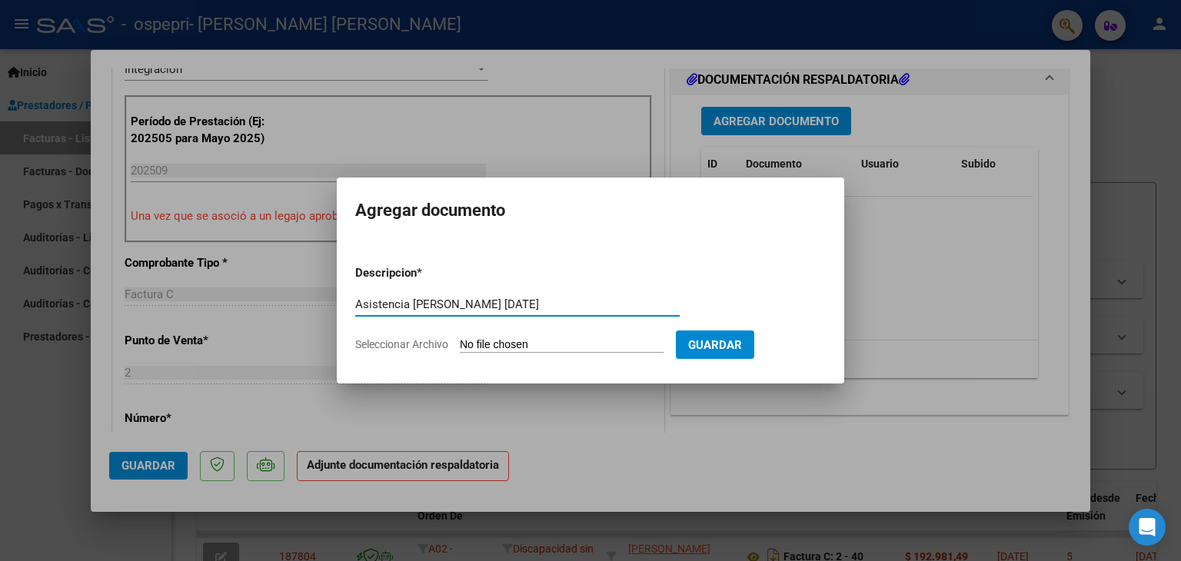
type input "Asistencia [PERSON_NAME] [DATE]"
type input "C:\fakepath\Asistencia [PERSON_NAME] 09.25.pdf"
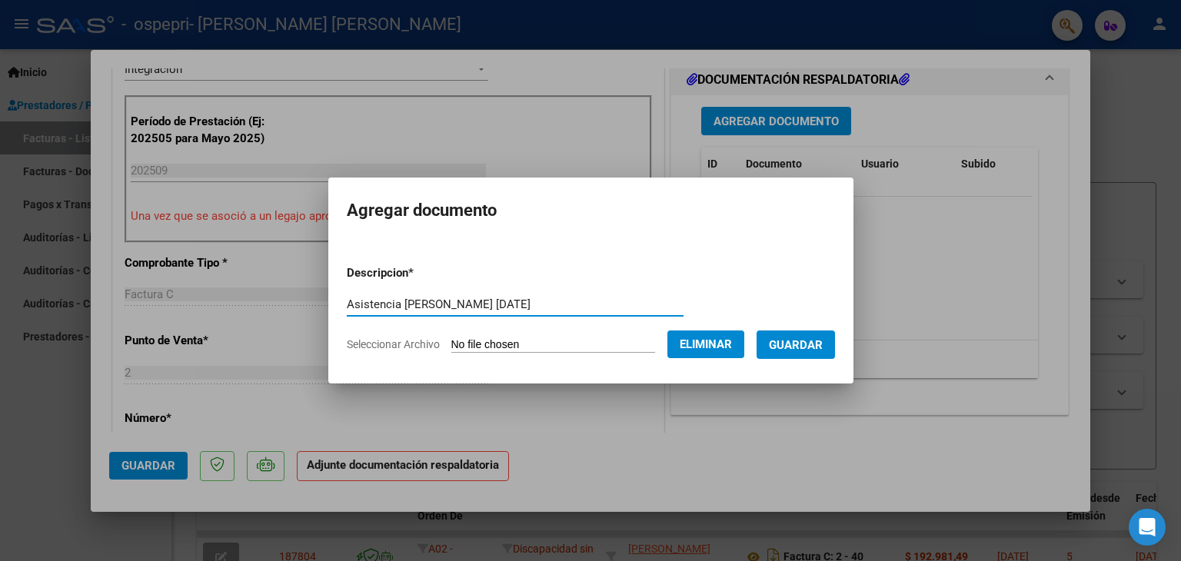
click at [809, 341] on span "Guardar" at bounding box center [796, 345] width 54 height 14
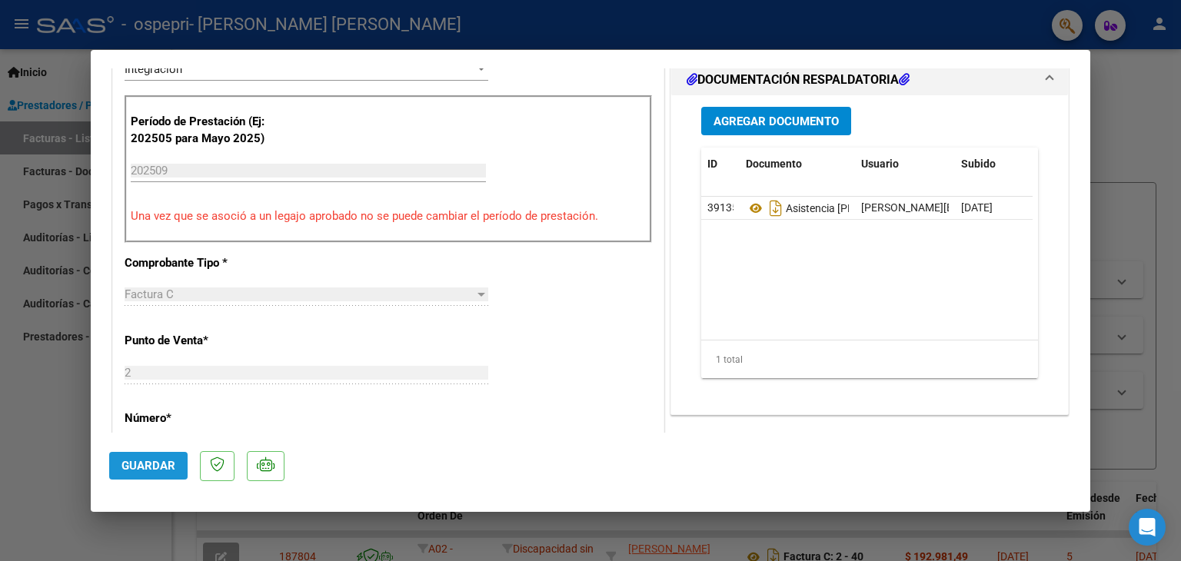
click at [151, 460] on span "Guardar" at bounding box center [148, 466] width 54 height 14
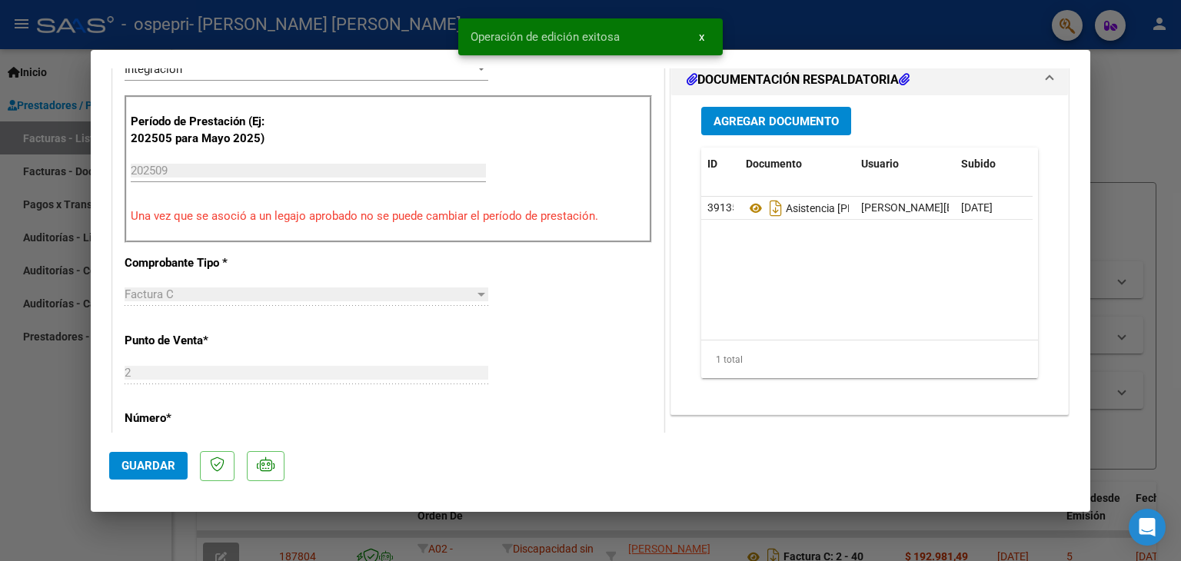
click at [1147, 158] on div at bounding box center [590, 280] width 1181 height 561
type input "$ 0,00"
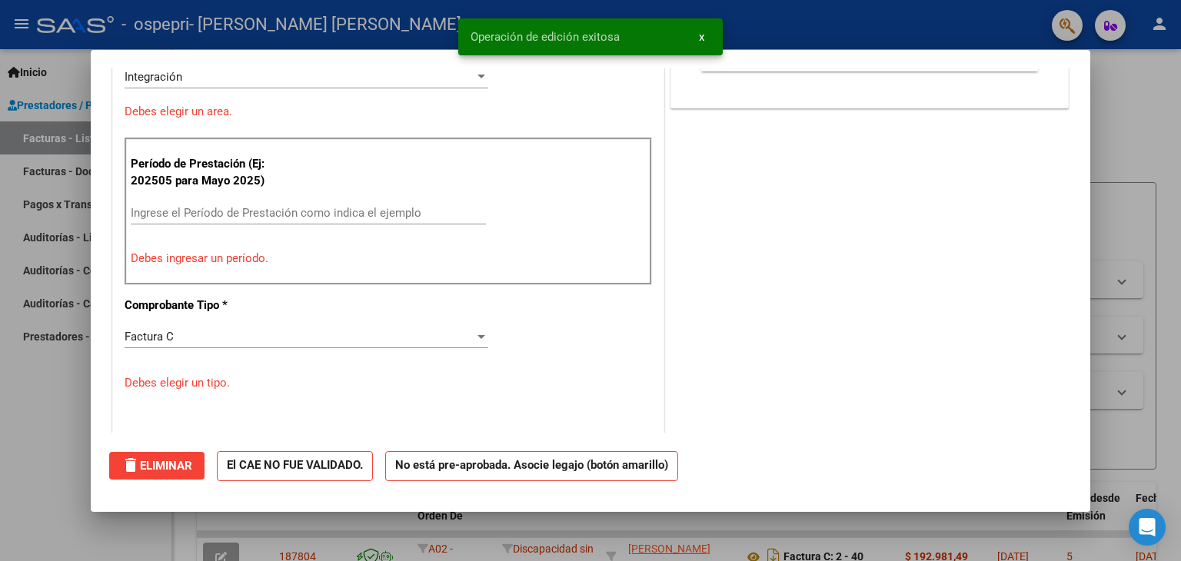
scroll to position [0, 0]
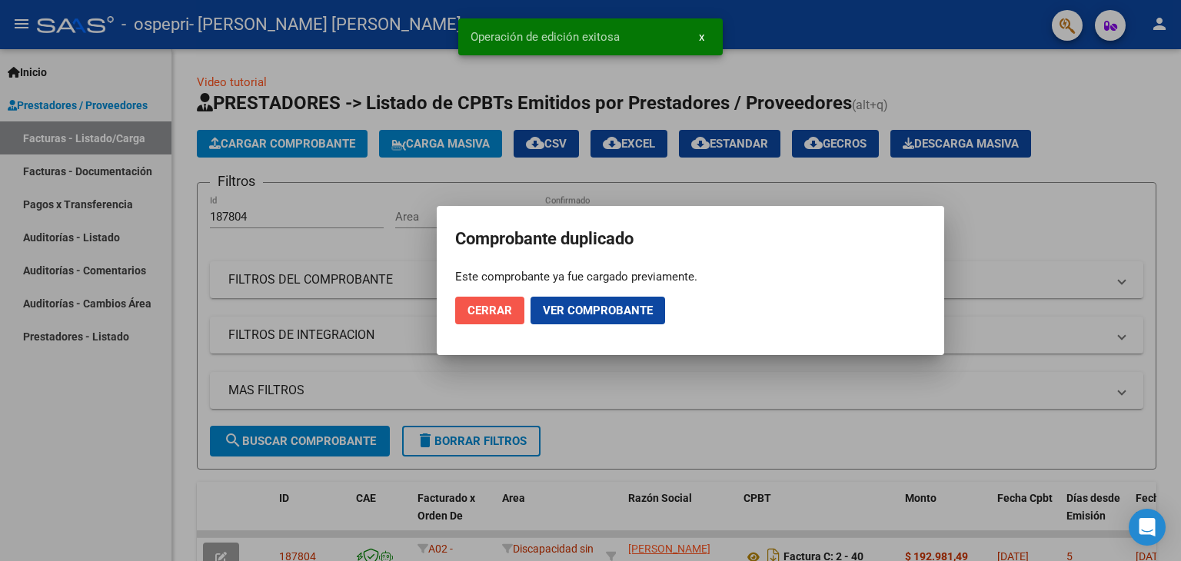
click at [493, 311] on span "Cerrar" at bounding box center [489, 311] width 45 height 14
